Goal: Task Accomplishment & Management: Use online tool/utility

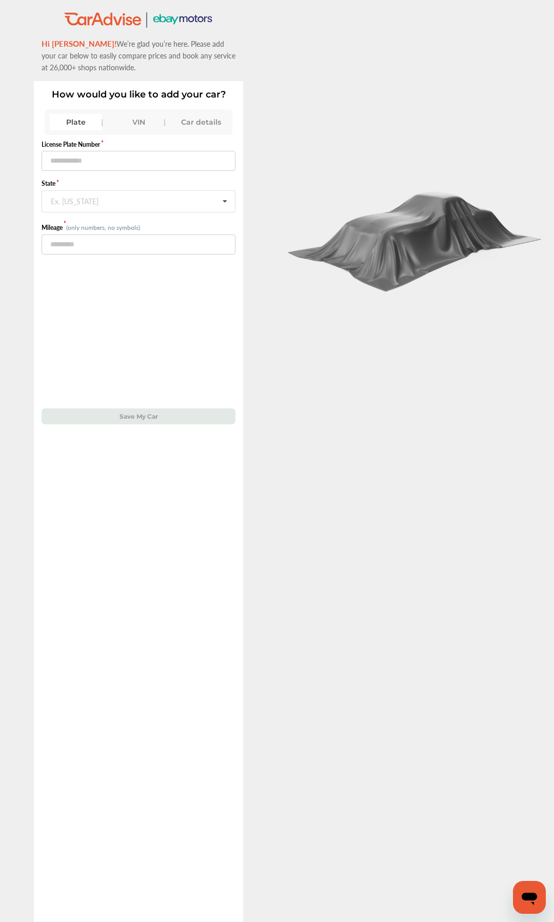
click at [132, 123] on div "VIN" at bounding box center [138, 122] width 52 height 16
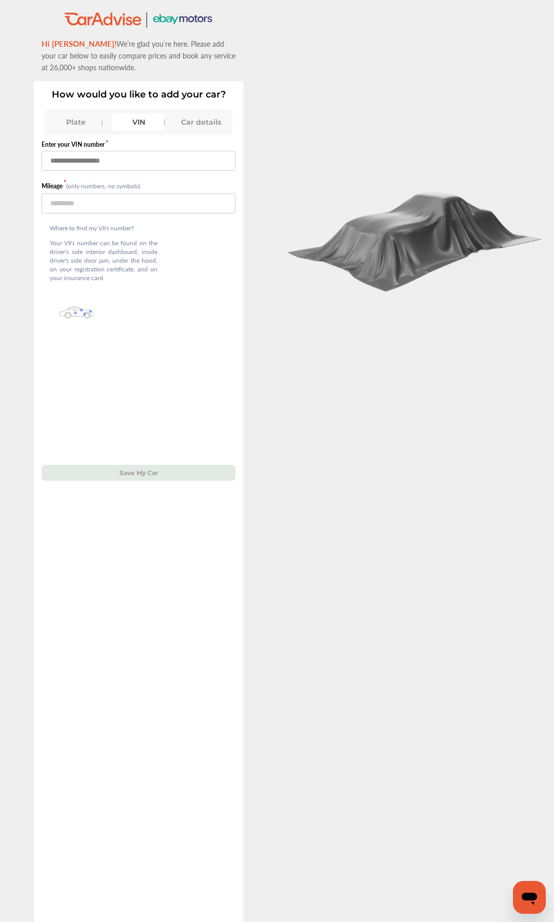
click at [135, 164] on input "text" at bounding box center [139, 161] width 194 height 20
click at [136, 159] on input "text" at bounding box center [139, 161] width 194 height 20
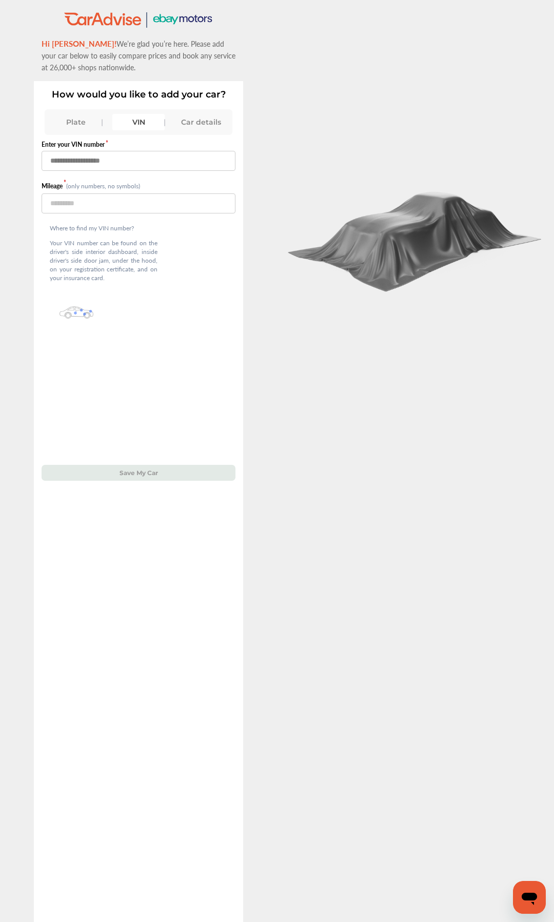
click at [190, 159] on input "text" at bounding box center [139, 161] width 194 height 20
